Goal: Task Accomplishment & Management: Manage account settings

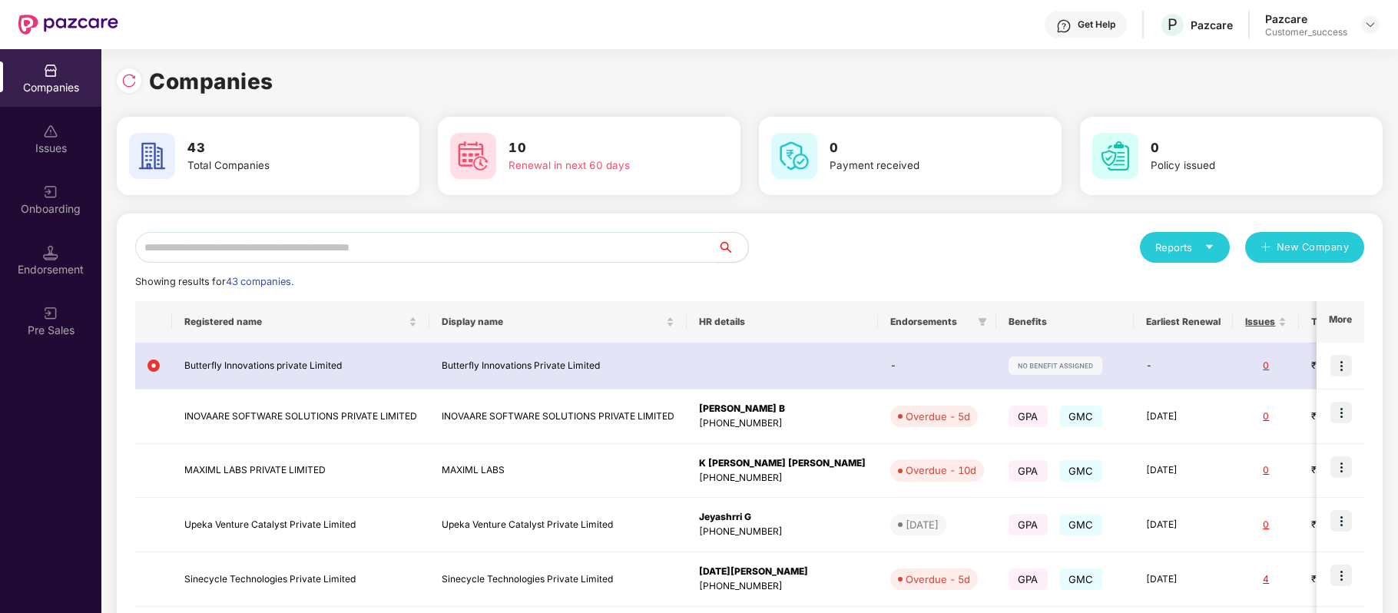
click at [420, 252] on input "text" at bounding box center [426, 247] width 582 height 31
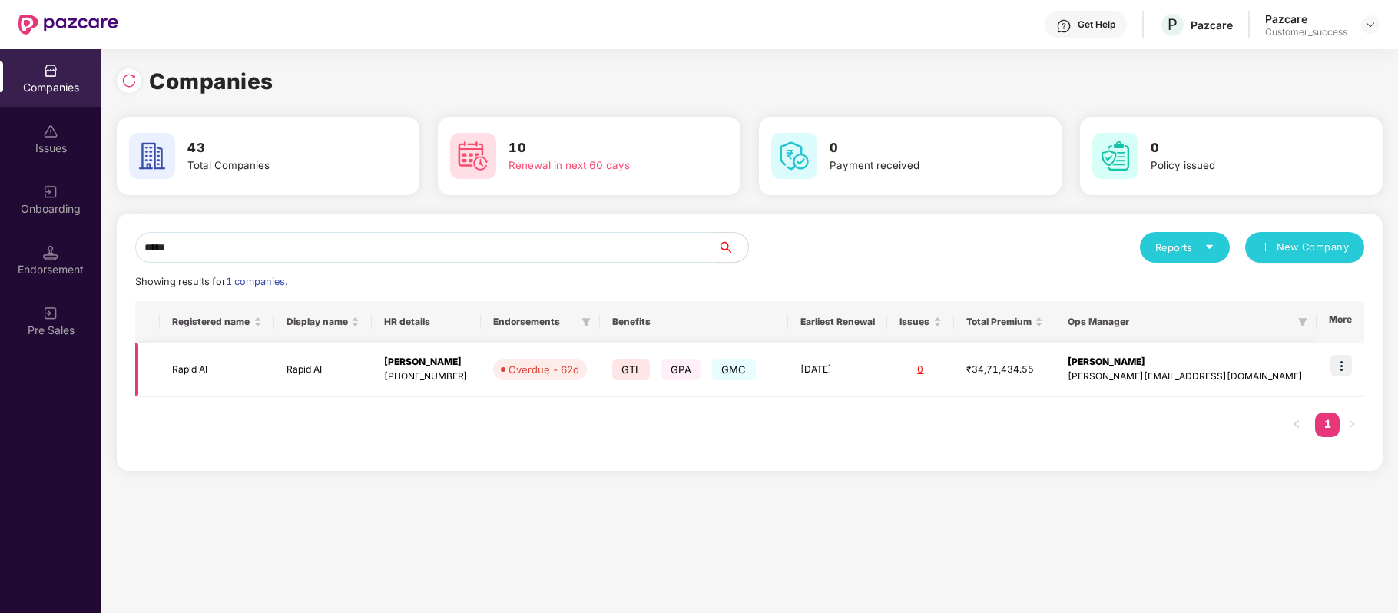
type input "*****"
click at [1342, 367] on img at bounding box center [1342, 366] width 22 height 22
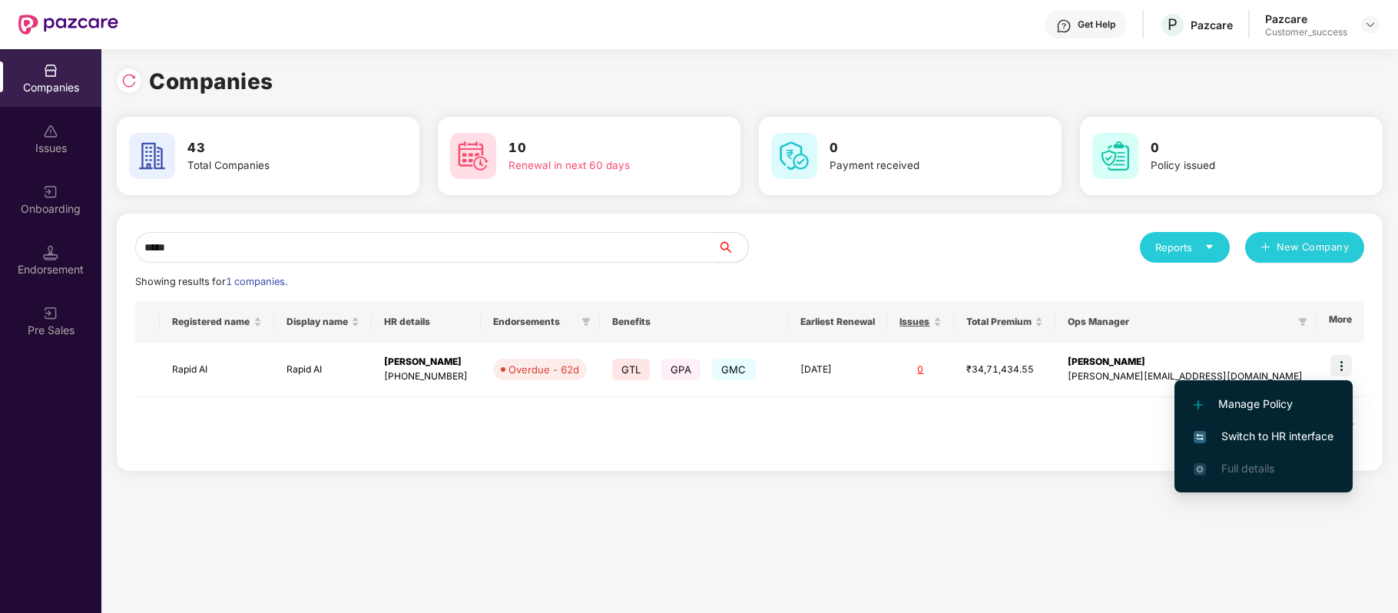
click at [1319, 429] on span "Switch to HR interface" at bounding box center [1264, 436] width 140 height 17
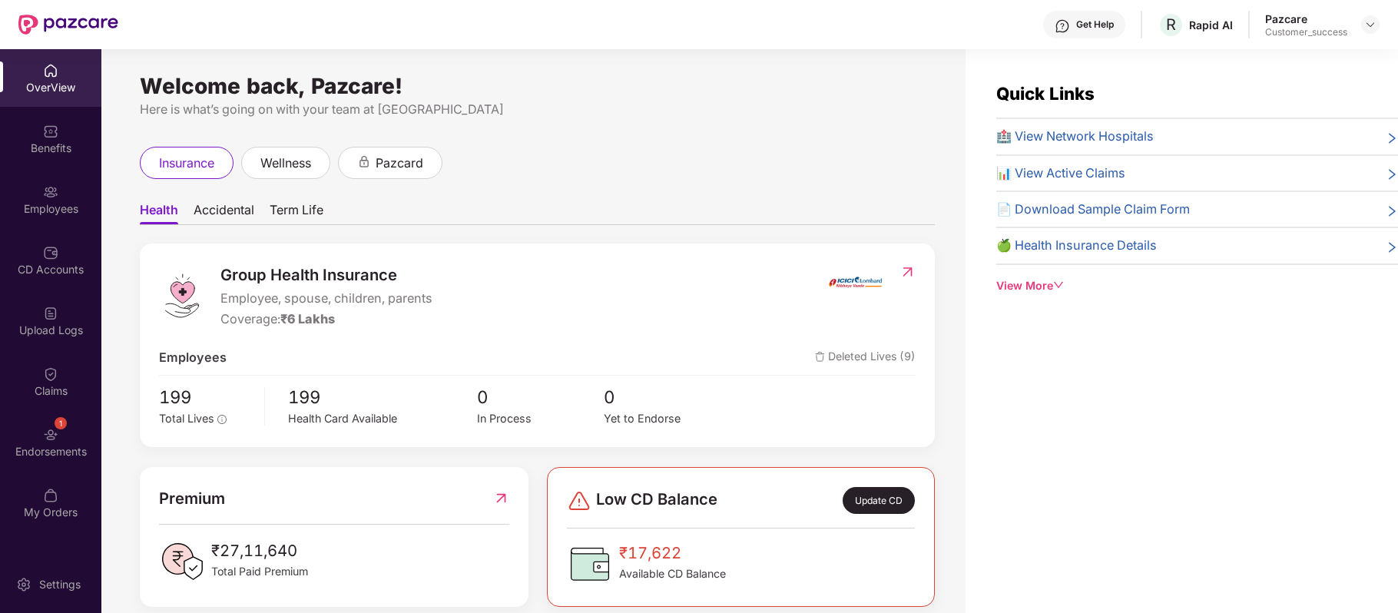
click at [56, 197] on img at bounding box center [50, 191] width 15 height 15
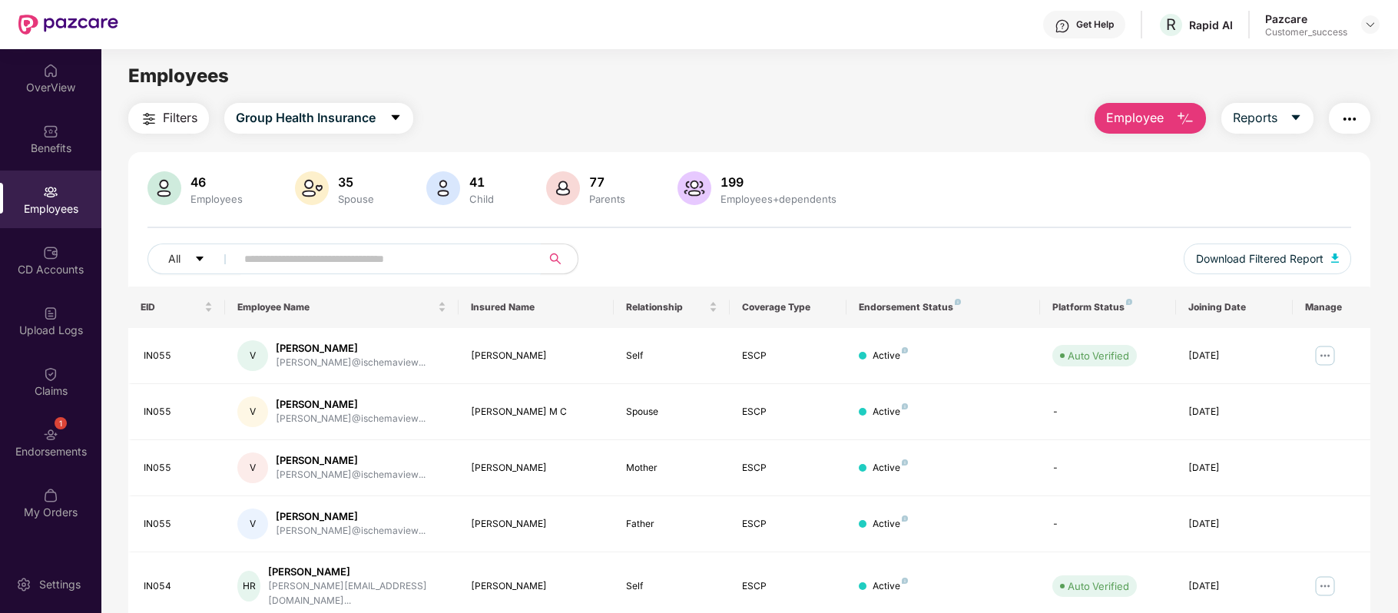
click at [270, 255] on input "text" at bounding box center [382, 258] width 276 height 23
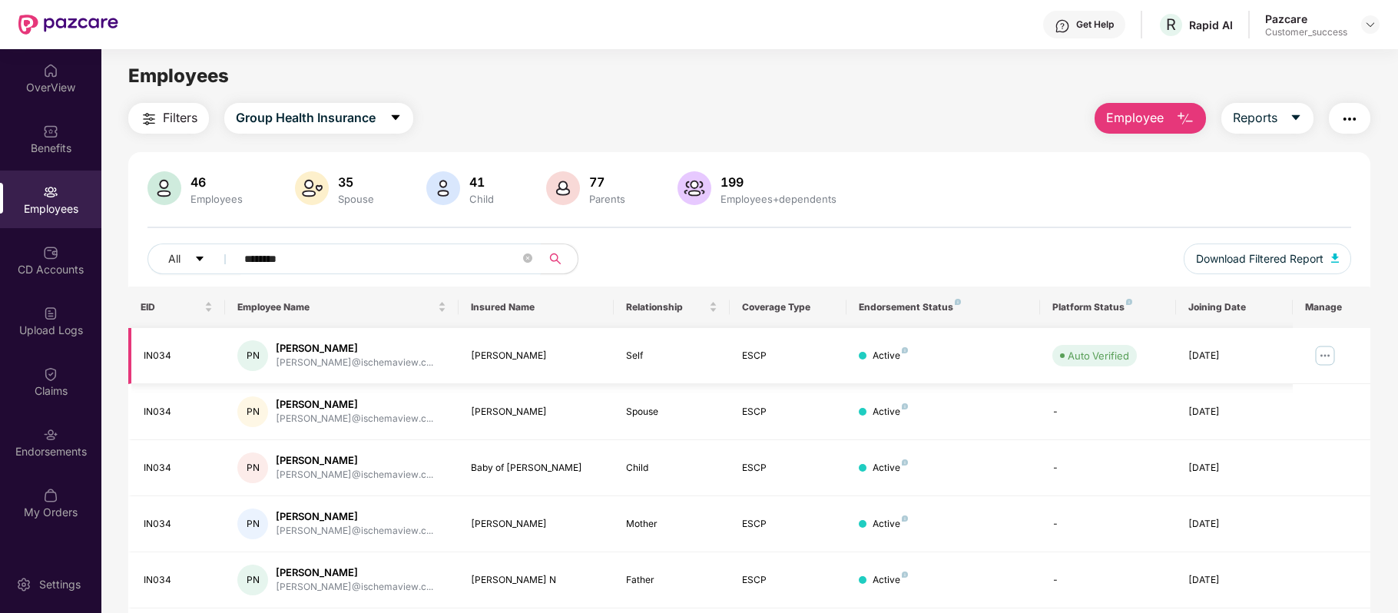
type input "********"
click at [1325, 355] on img at bounding box center [1325, 355] width 25 height 25
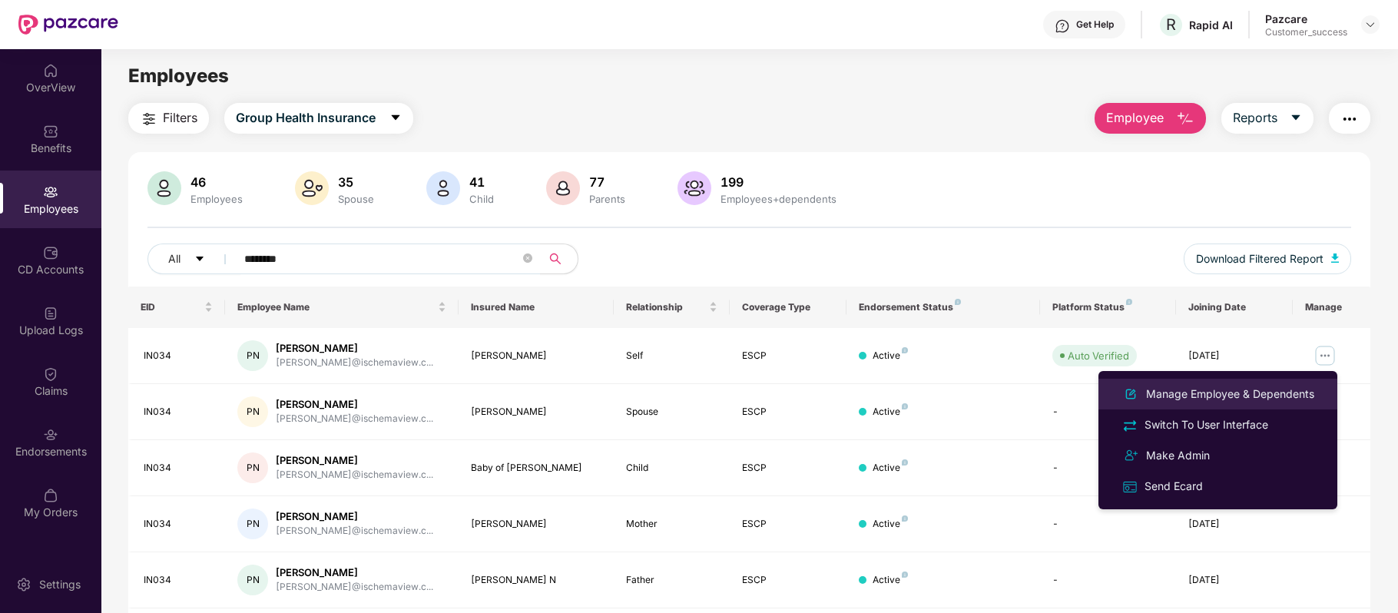
click at [1292, 389] on div "Manage Employee & Dependents" at bounding box center [1230, 394] width 174 height 17
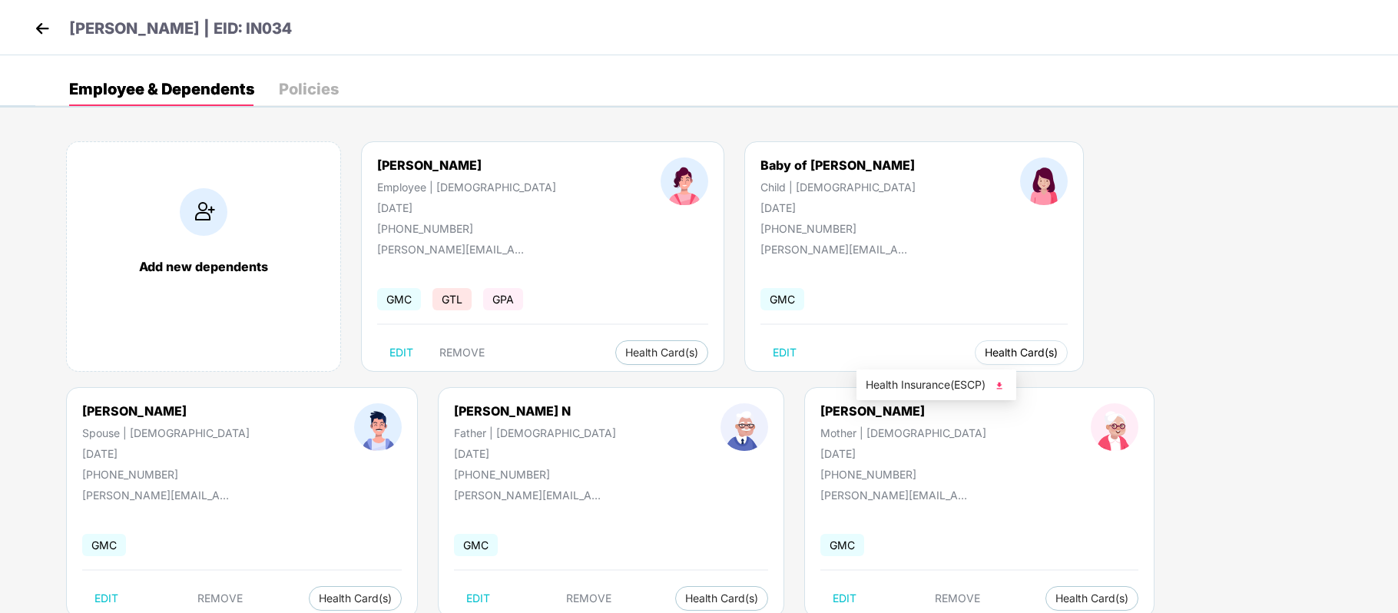
click at [985, 357] on span "Health Card(s)" at bounding box center [1021, 353] width 73 height 8
click at [888, 392] on span "Health Insurance(ESCP)" at bounding box center [936, 385] width 141 height 17
